Goal: Task Accomplishment & Management: Use online tool/utility

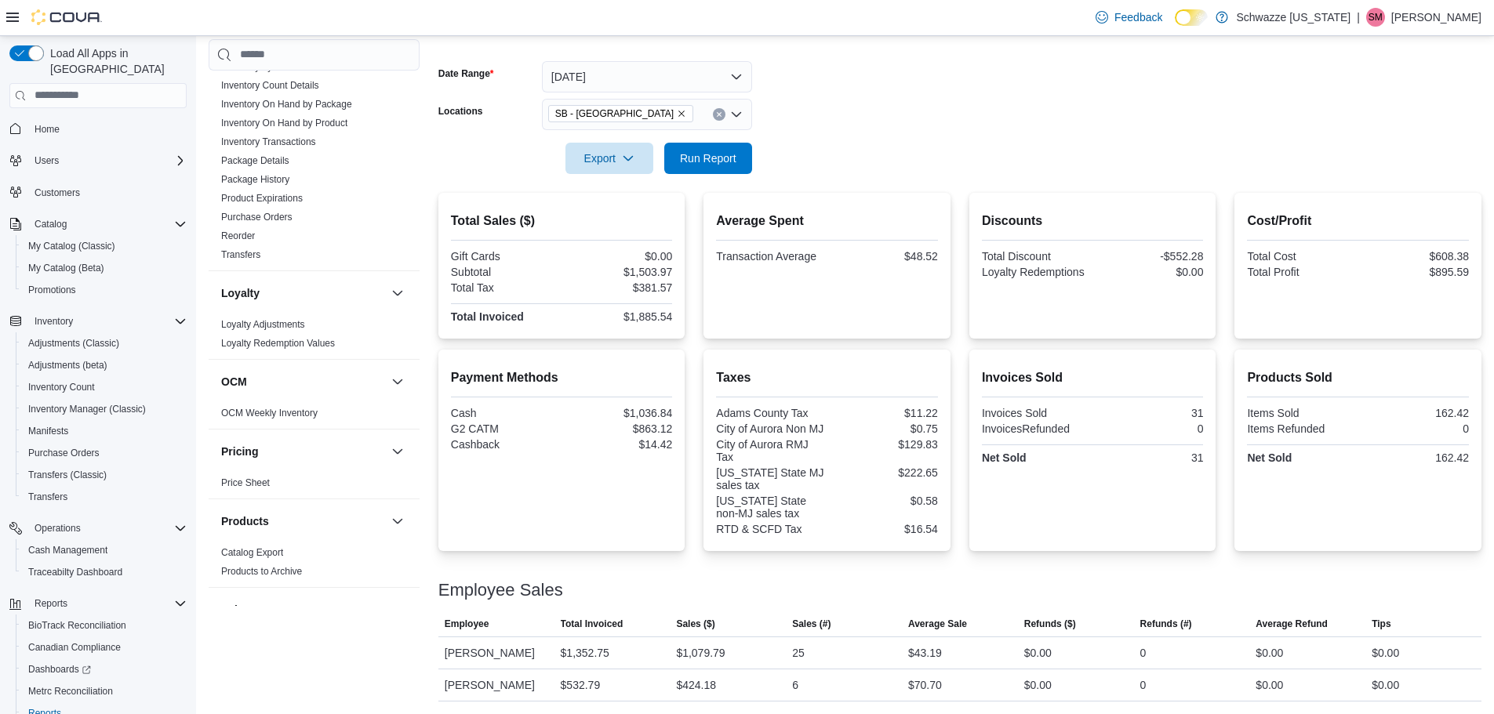
scroll to position [183, 0]
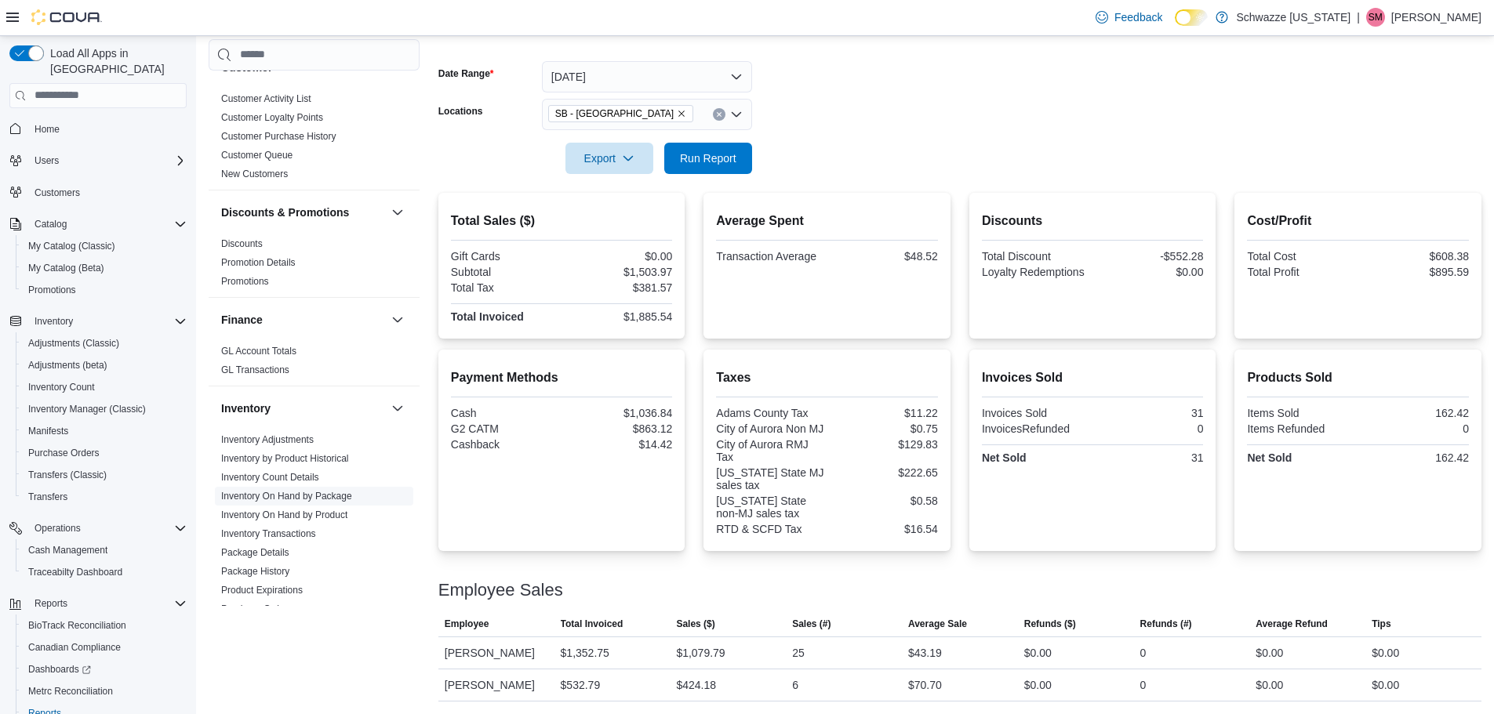
click at [319, 502] on span "Inventory On Hand by Package" at bounding box center [286, 496] width 131 height 13
click at [322, 496] on link "Inventory On Hand by Package" at bounding box center [286, 496] width 131 height 11
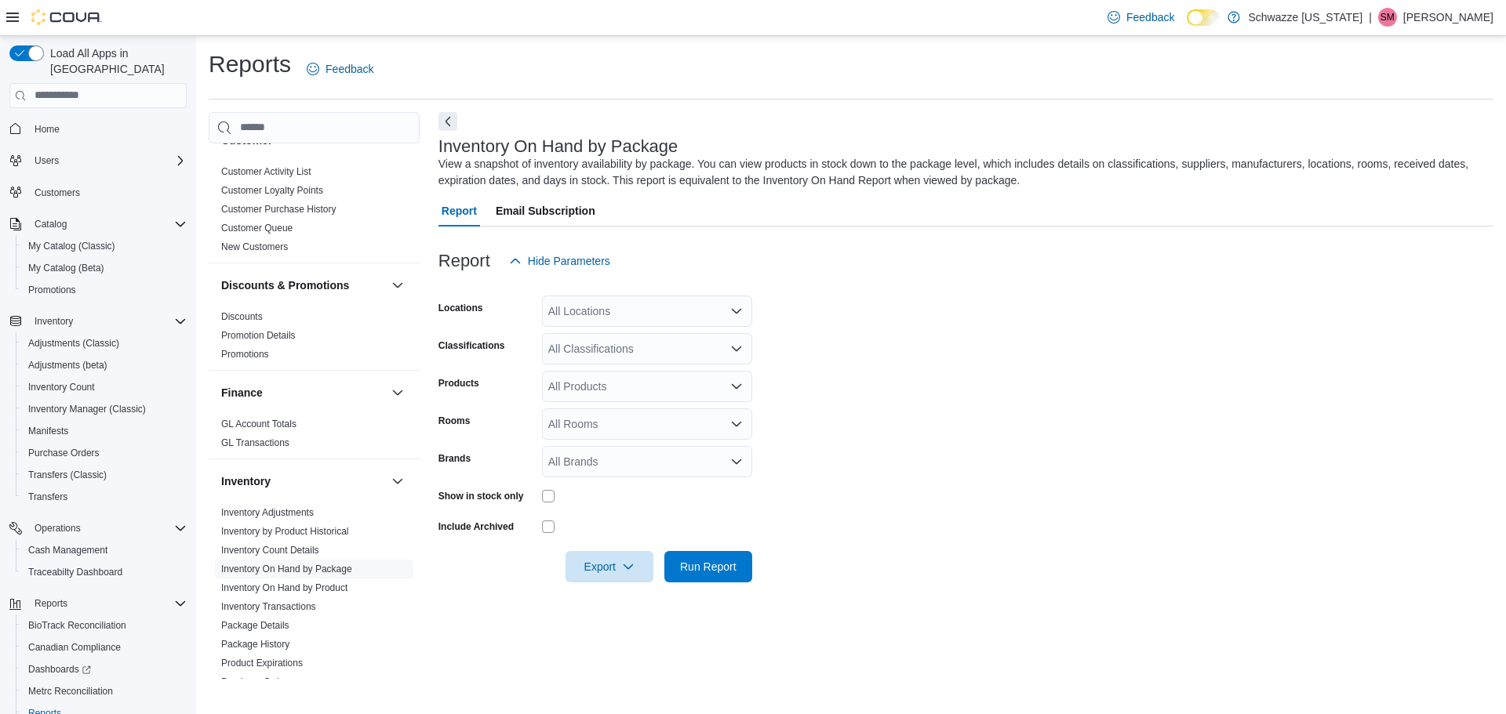
click at [581, 312] on div "All Locations" at bounding box center [647, 311] width 210 height 31
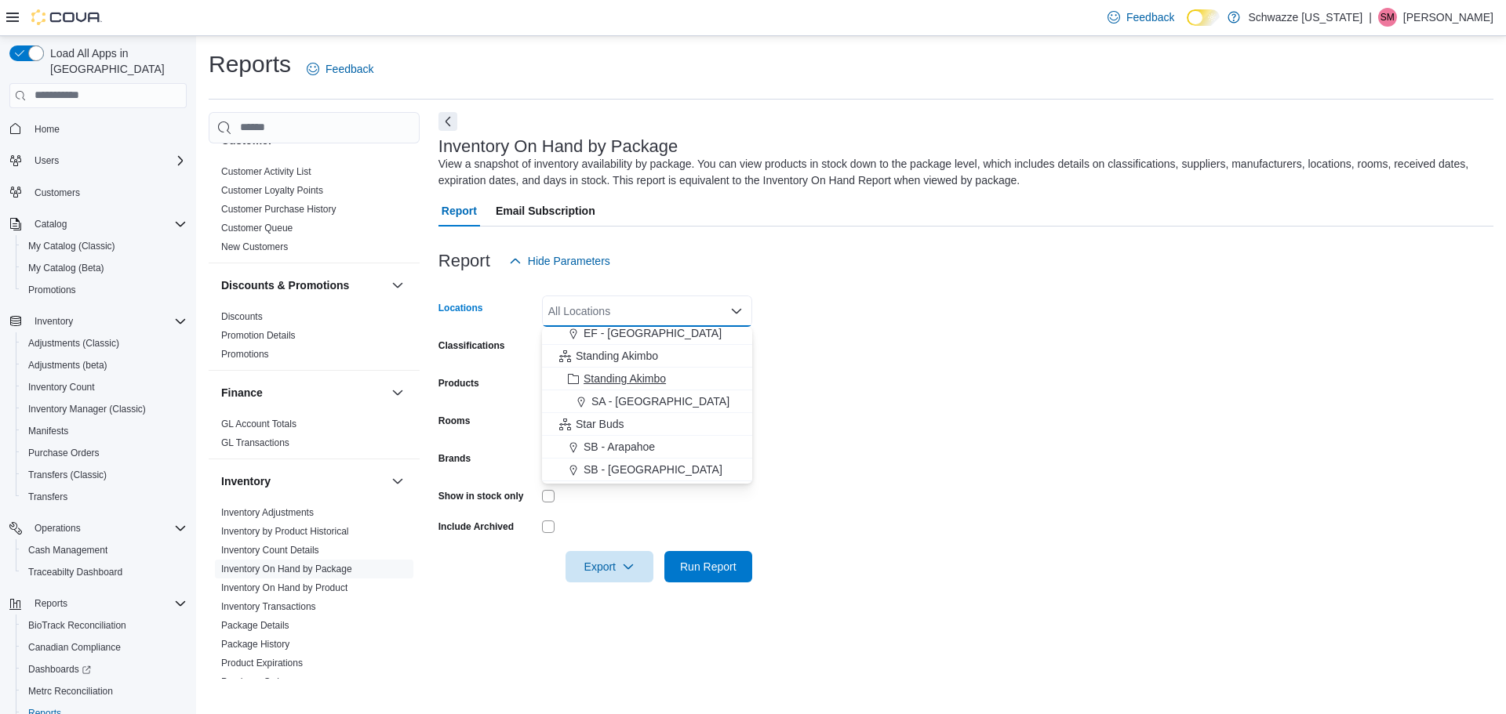
scroll to position [78, 0]
click at [627, 434] on span "SB - [GEOGRAPHIC_DATA]" at bounding box center [652, 442] width 139 height 16
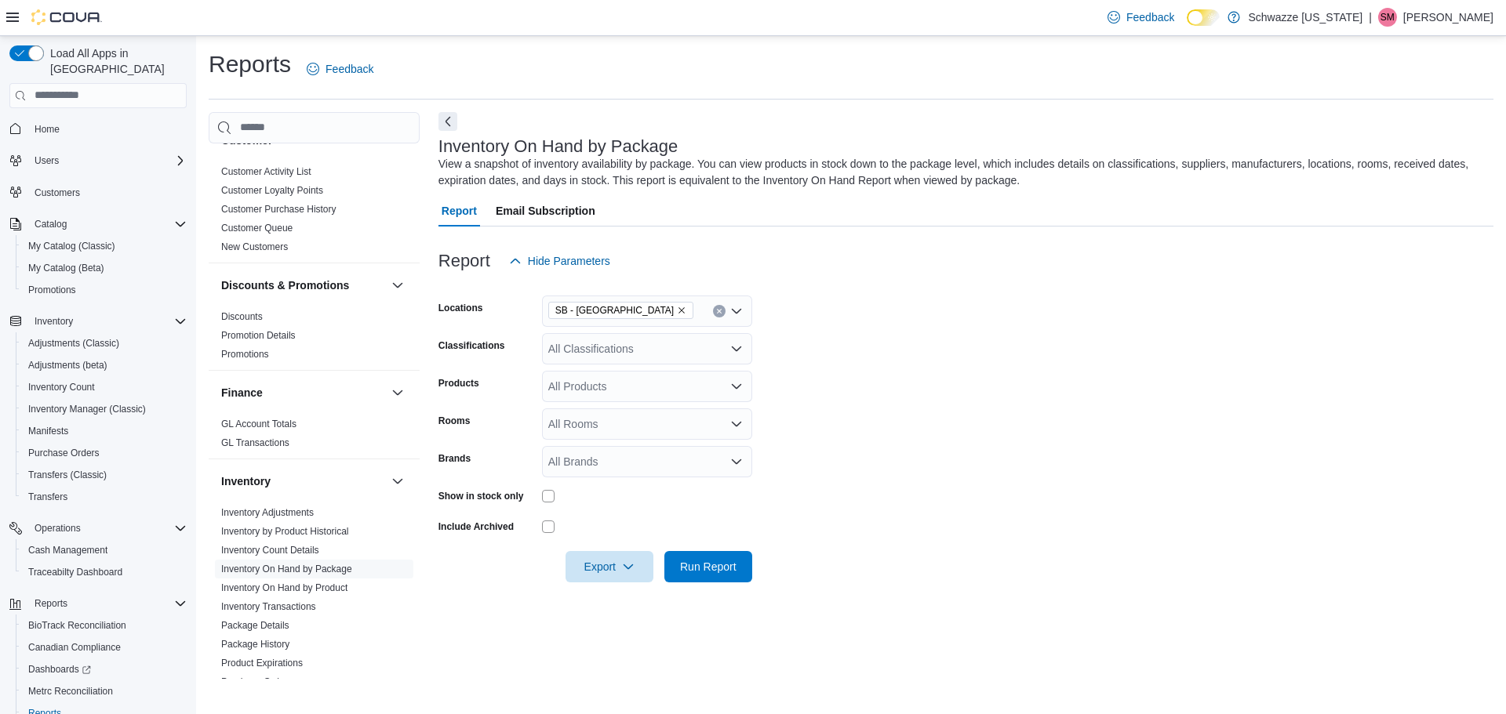
drag, startPoint x: 939, startPoint y: 392, endPoint x: 856, endPoint y: 391, distance: 83.1
click at [940, 392] on form "Locations SB - Aurora Classifications All Classifications Products All Products…" at bounding box center [965, 430] width 1055 height 306
click at [609, 349] on div "All Classifications" at bounding box center [647, 348] width 210 height 31
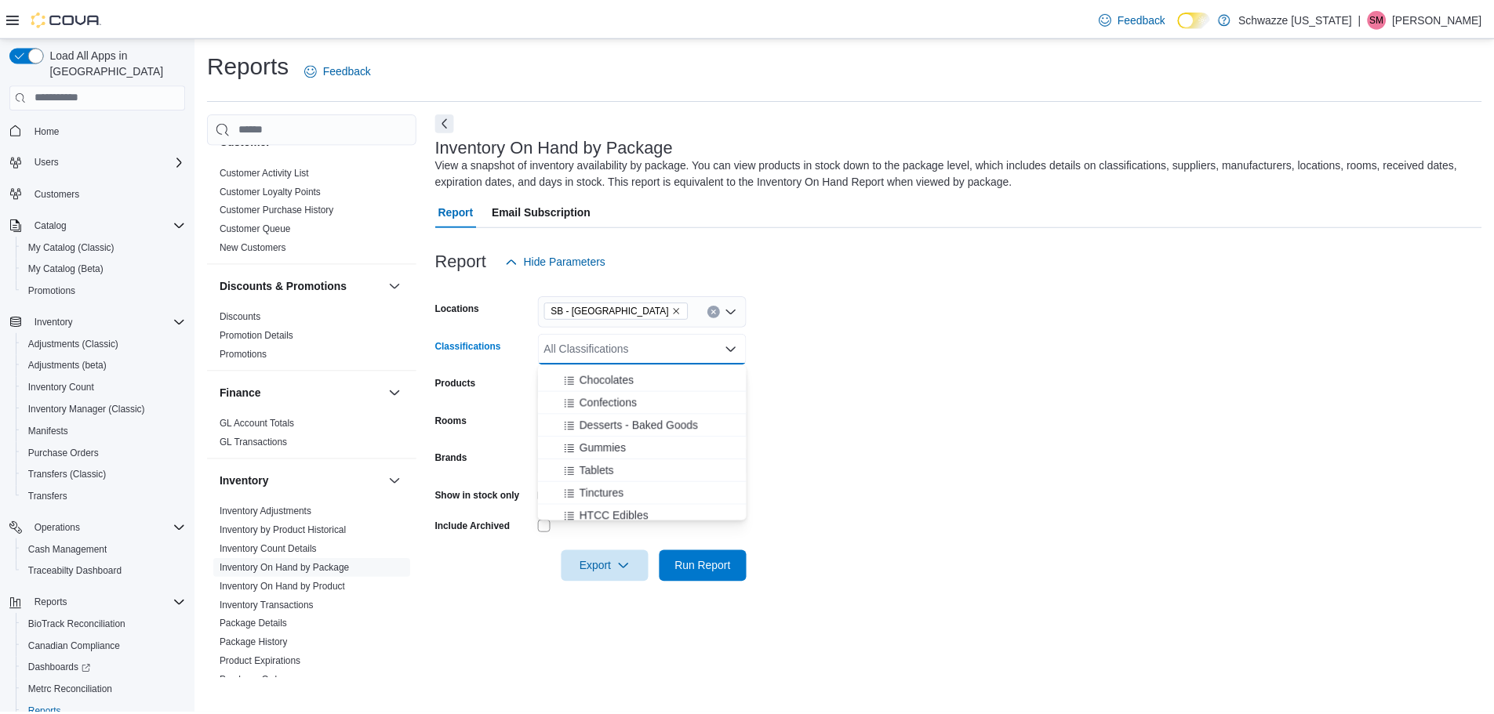
scroll to position [1176, 0]
click at [595, 379] on span "Pre-Rolled" at bounding box center [602, 382] width 52 height 16
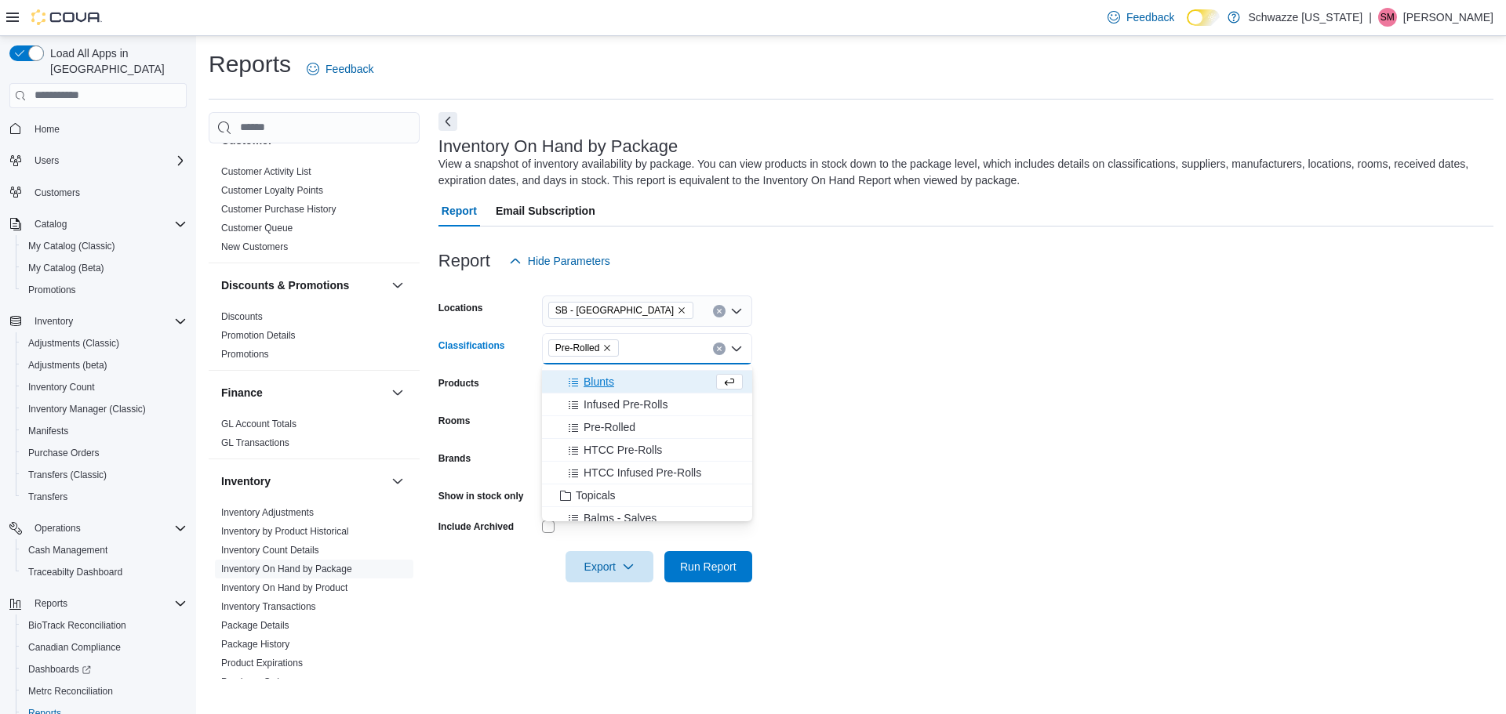
click at [935, 376] on form "Locations SB - [GEOGRAPHIC_DATA] Classifications Pre-Rolled Combo box. Selected…" at bounding box center [965, 430] width 1055 height 306
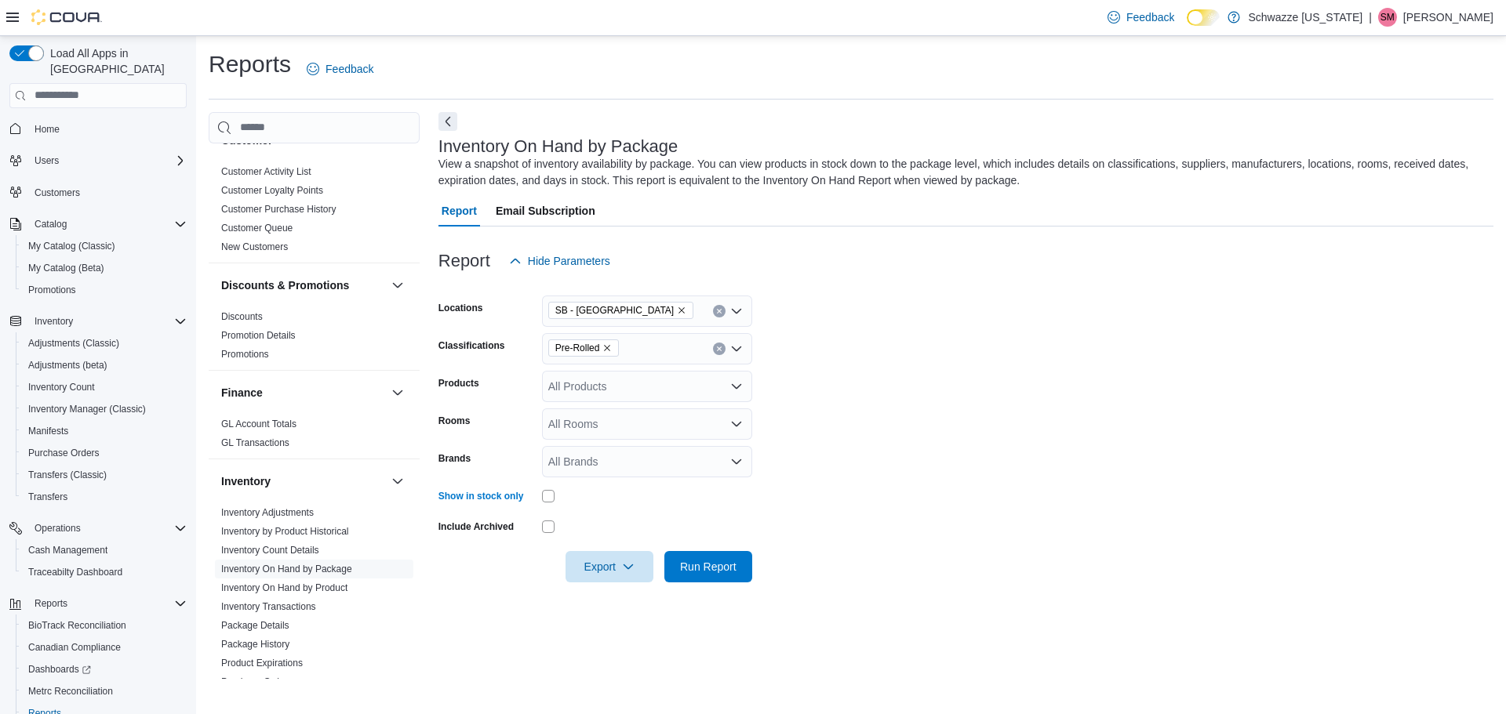
click at [884, 393] on form "Locations SB - [GEOGRAPHIC_DATA] Classifications Pre-Rolled Products All Produc…" at bounding box center [965, 430] width 1055 height 306
click at [725, 565] on span "Run Report" at bounding box center [708, 566] width 56 height 16
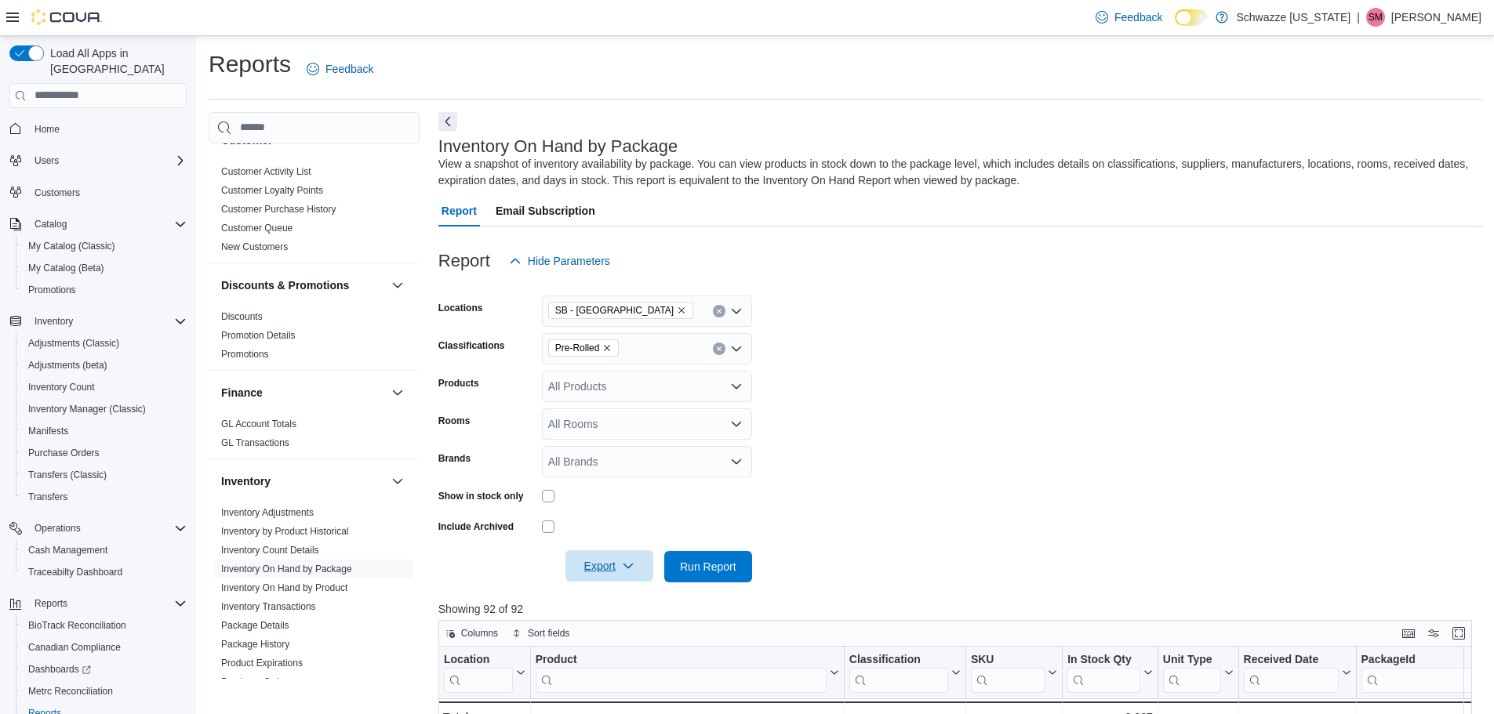
click at [590, 571] on span "Export" at bounding box center [609, 565] width 69 height 31
click at [613, 597] on span "Export to Excel" at bounding box center [611, 598] width 71 height 13
